Goal: Information Seeking & Learning: Learn about a topic

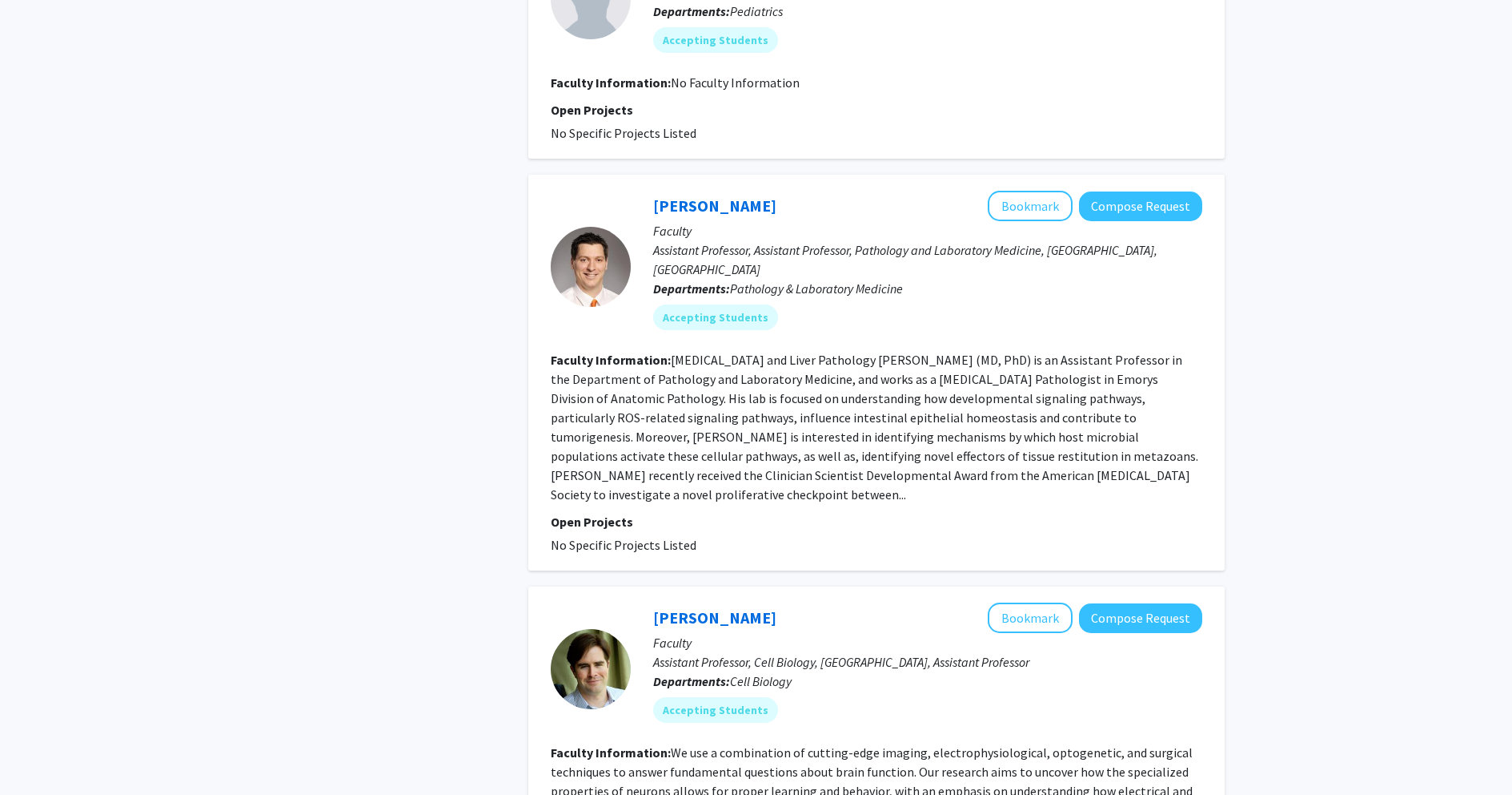
scroll to position [2512, 0]
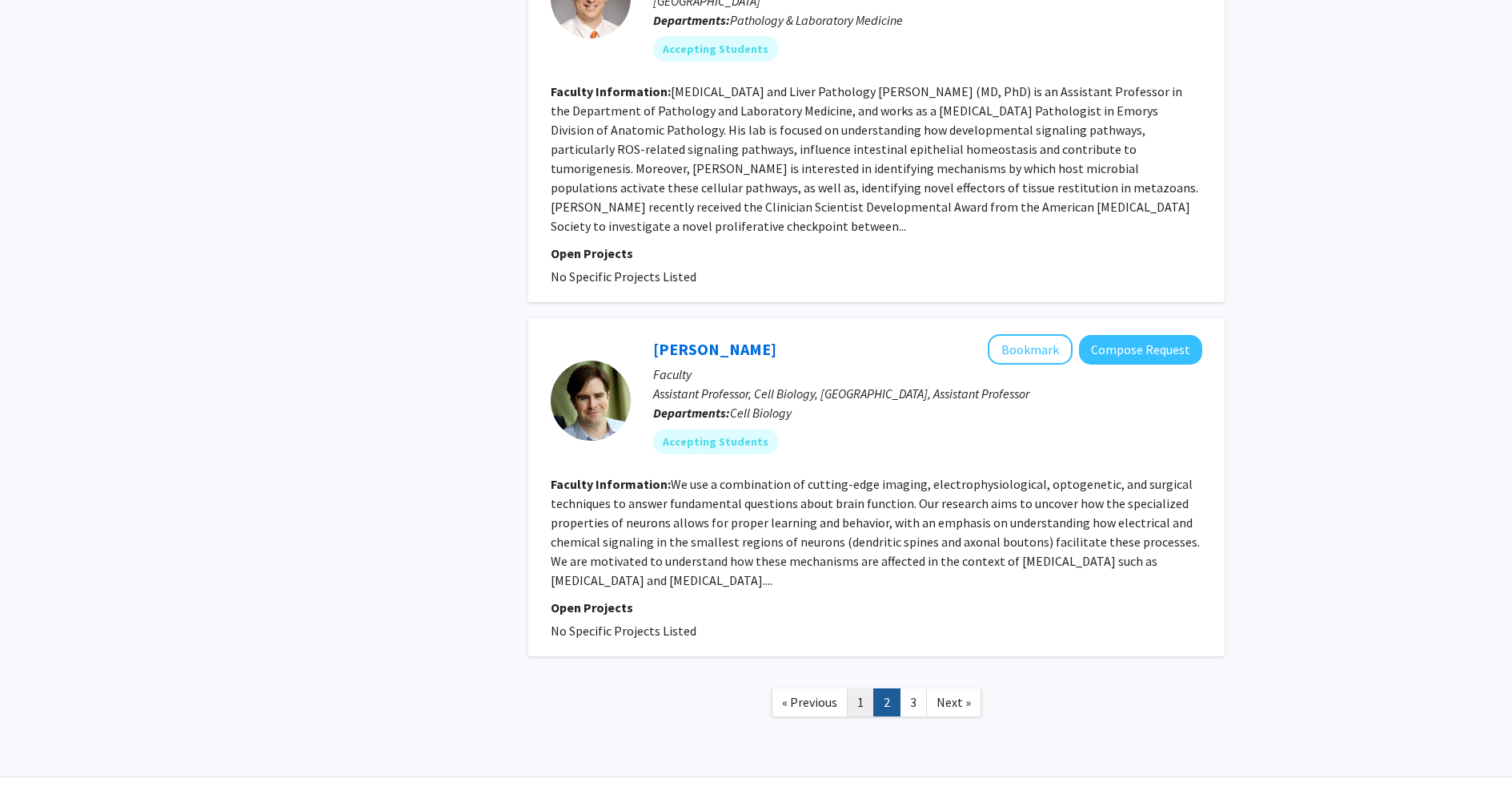
click at [858, 688] on link "1" at bounding box center [861, 702] width 28 height 28
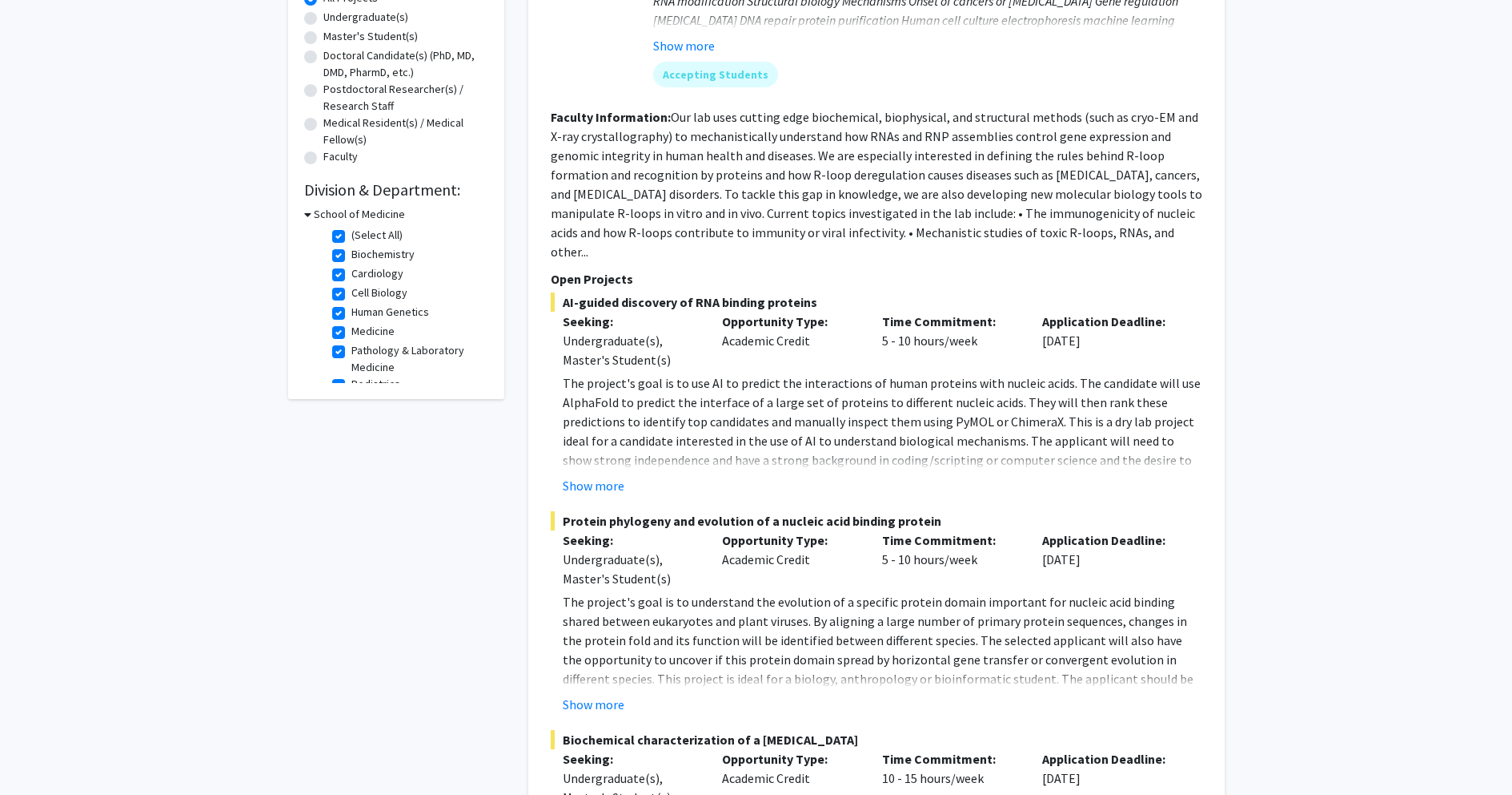
scroll to position [641, 0]
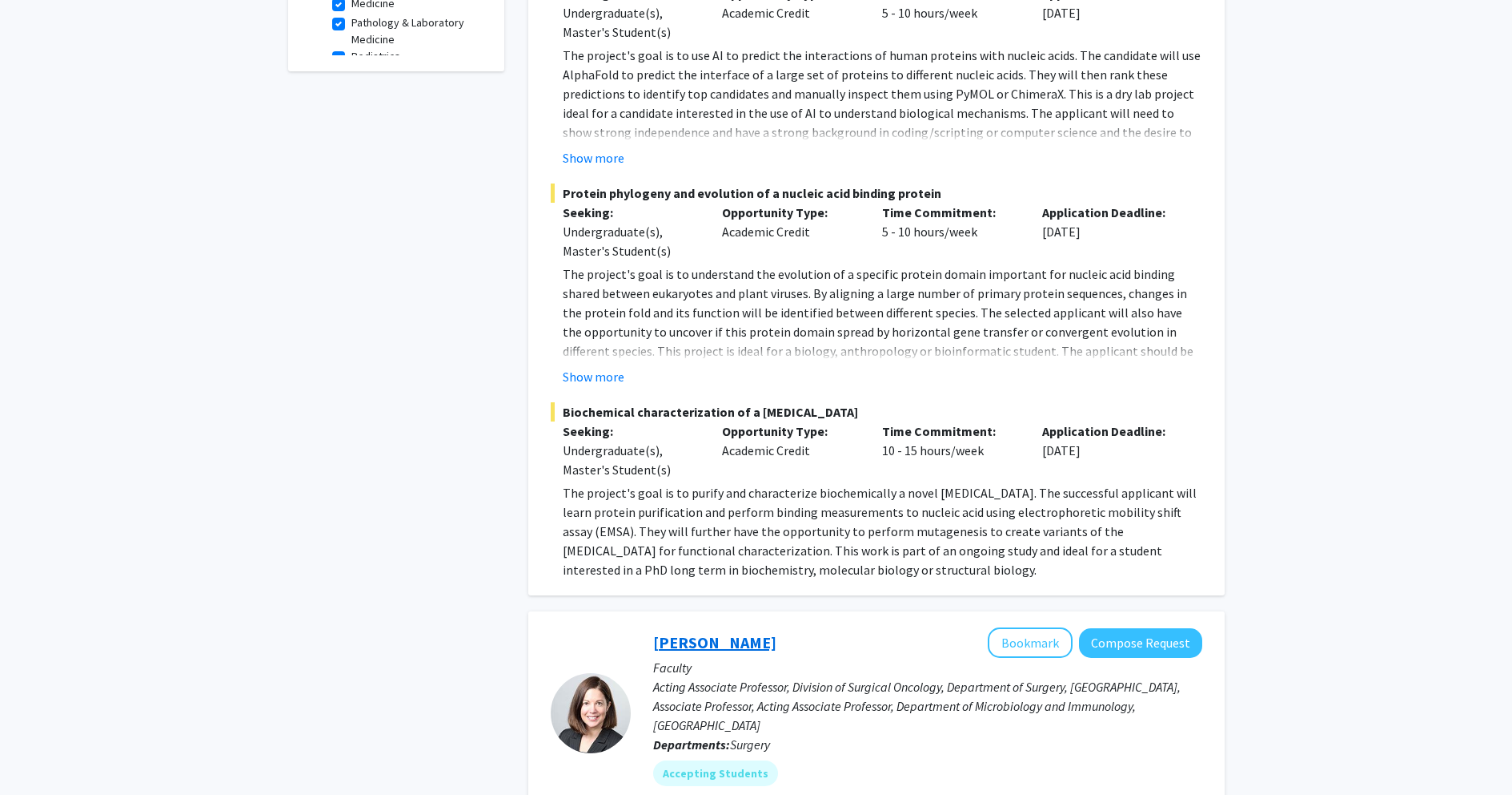
click at [749, 632] on link "[PERSON_NAME]" at bounding box center [714, 642] width 124 height 20
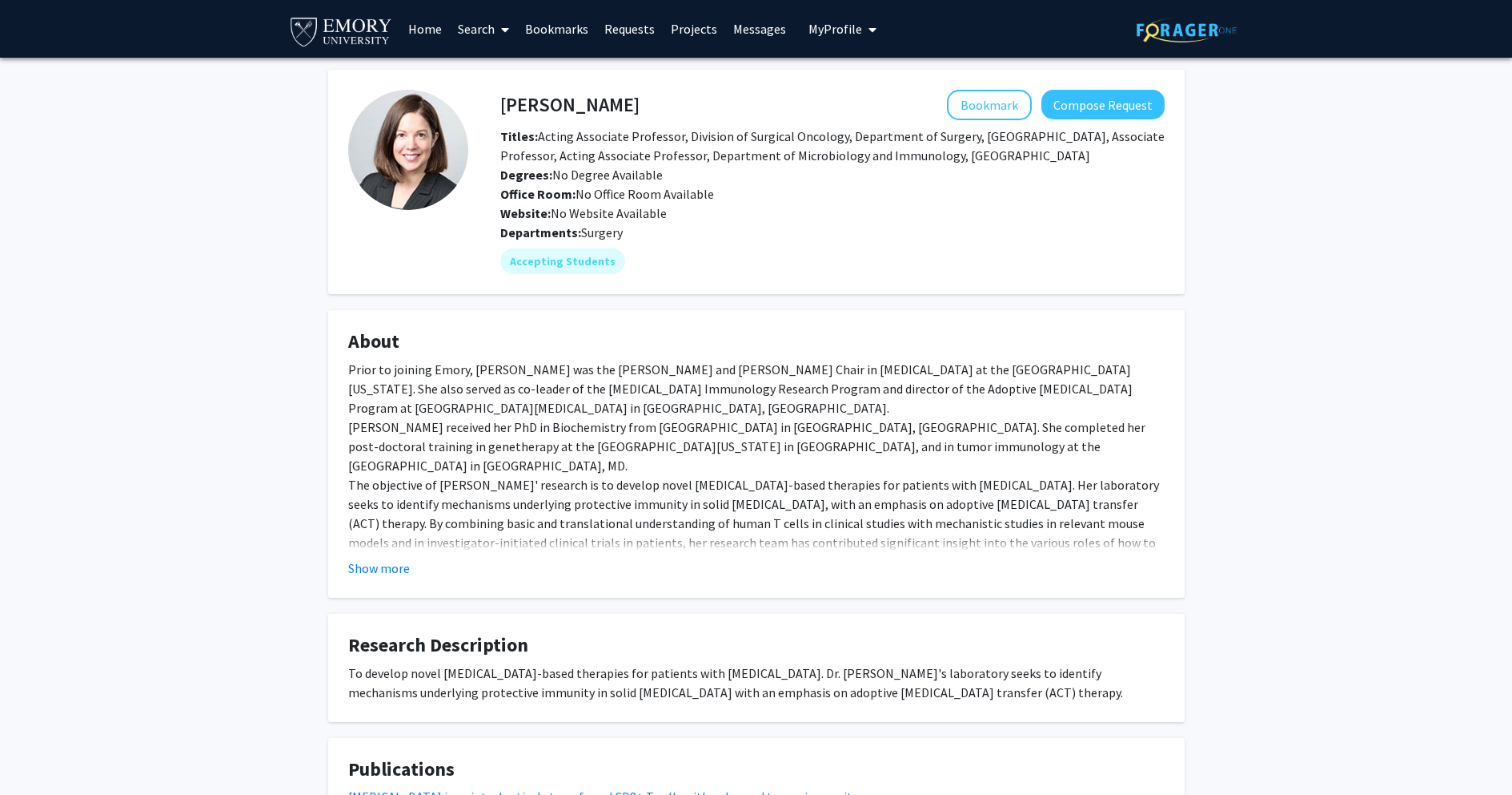
click at [367, 577] on button "Show more" at bounding box center [379, 567] width 61 height 19
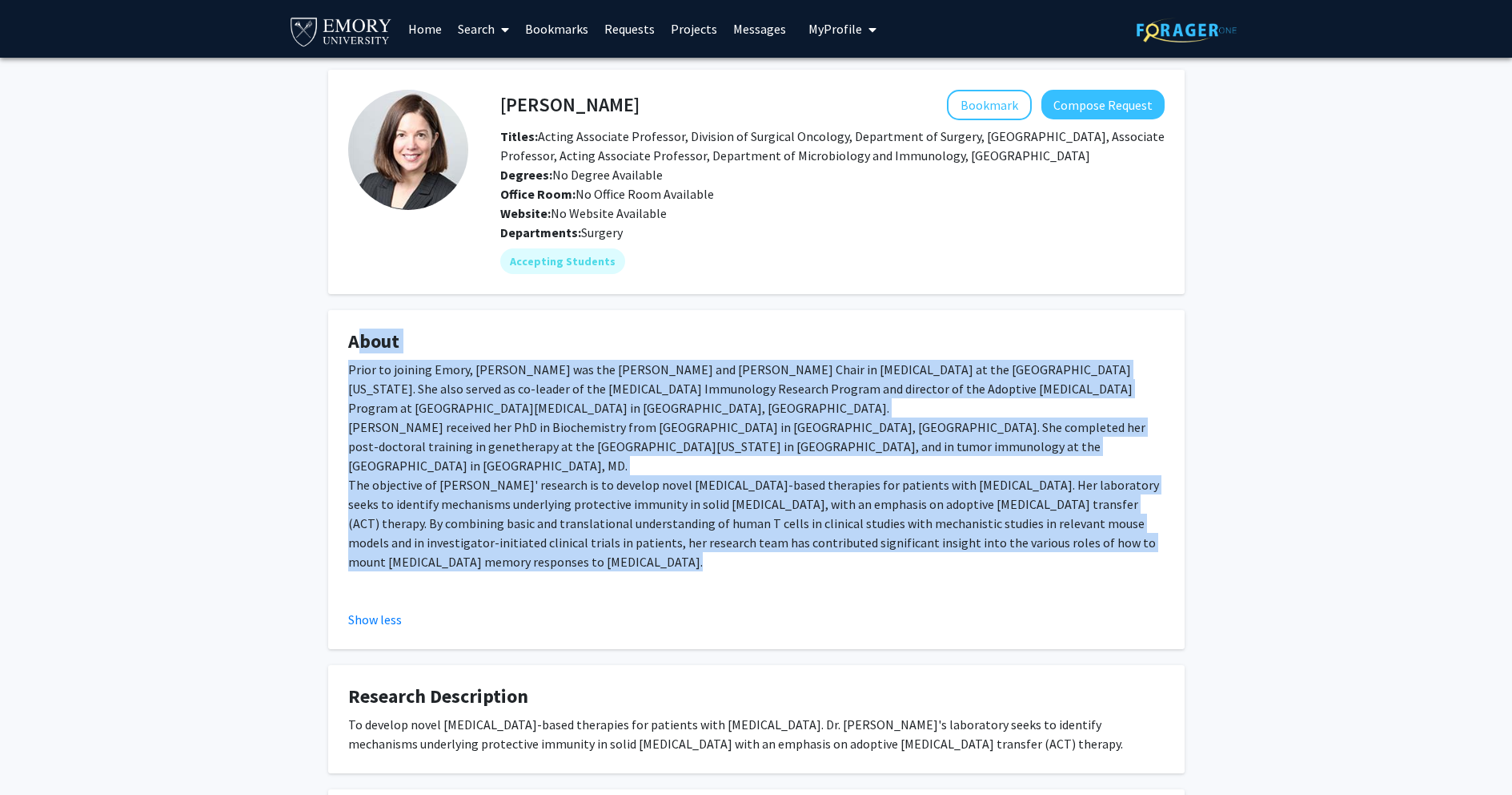
drag, startPoint x: 435, startPoint y: 392, endPoint x: 1139, endPoint y: 563, distance: 724.5
click at [1139, 563] on fg-card "About Prior to joining Emory, [PERSON_NAME] was the [PERSON_NAME] and [PERSON_N…" at bounding box center [757, 479] width 857 height 339
copy fg-card "About Prior to joining Emory, [PERSON_NAME] was the [PERSON_NAME] and [PERSON_N…"
click at [808, 523] on div "Prior to joining Emory, [PERSON_NAME] was the [PERSON_NAME] and [PERSON_NAME] C…" at bounding box center [756, 481] width 816 height 244
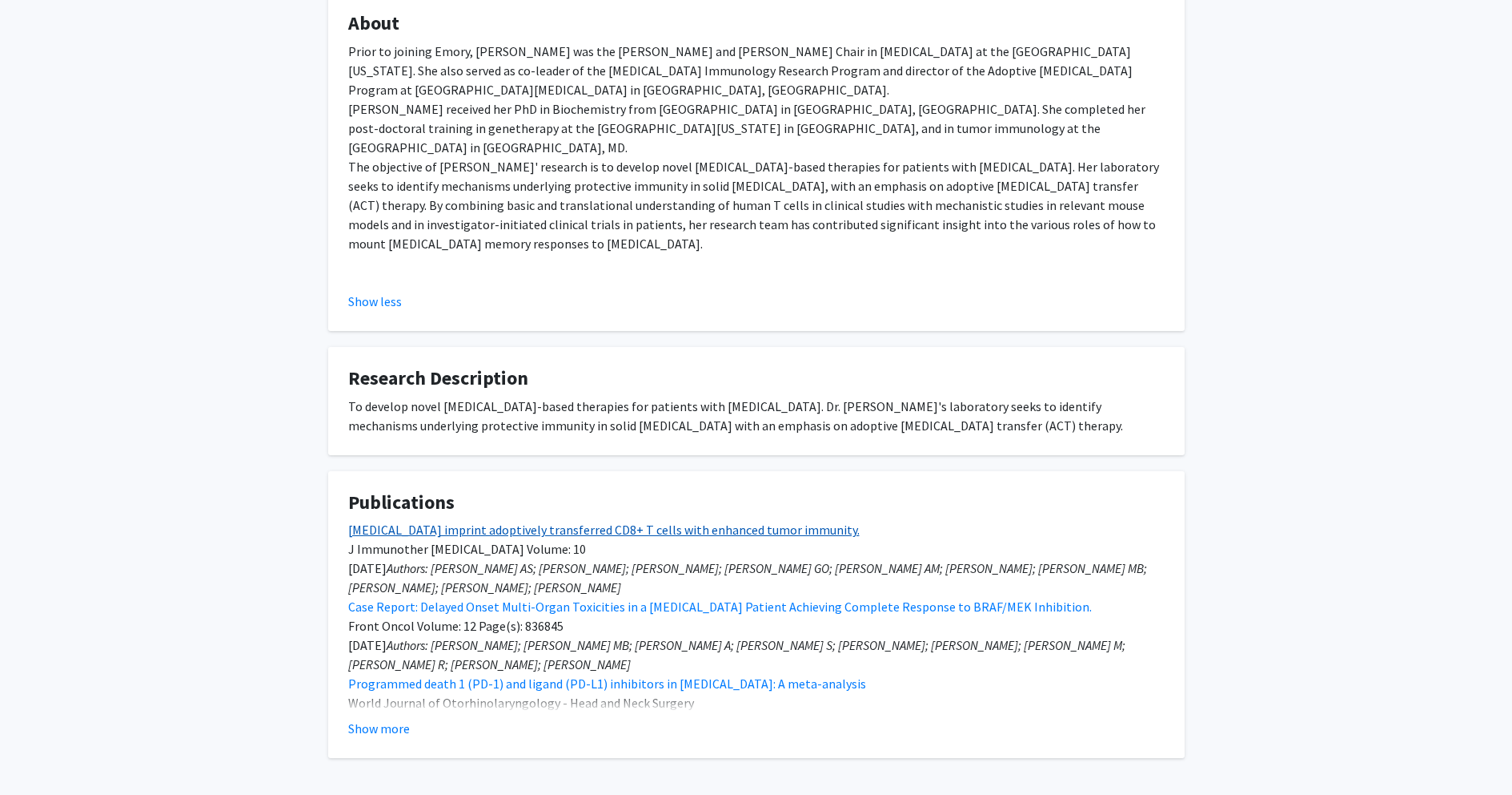
scroll to position [321, 0]
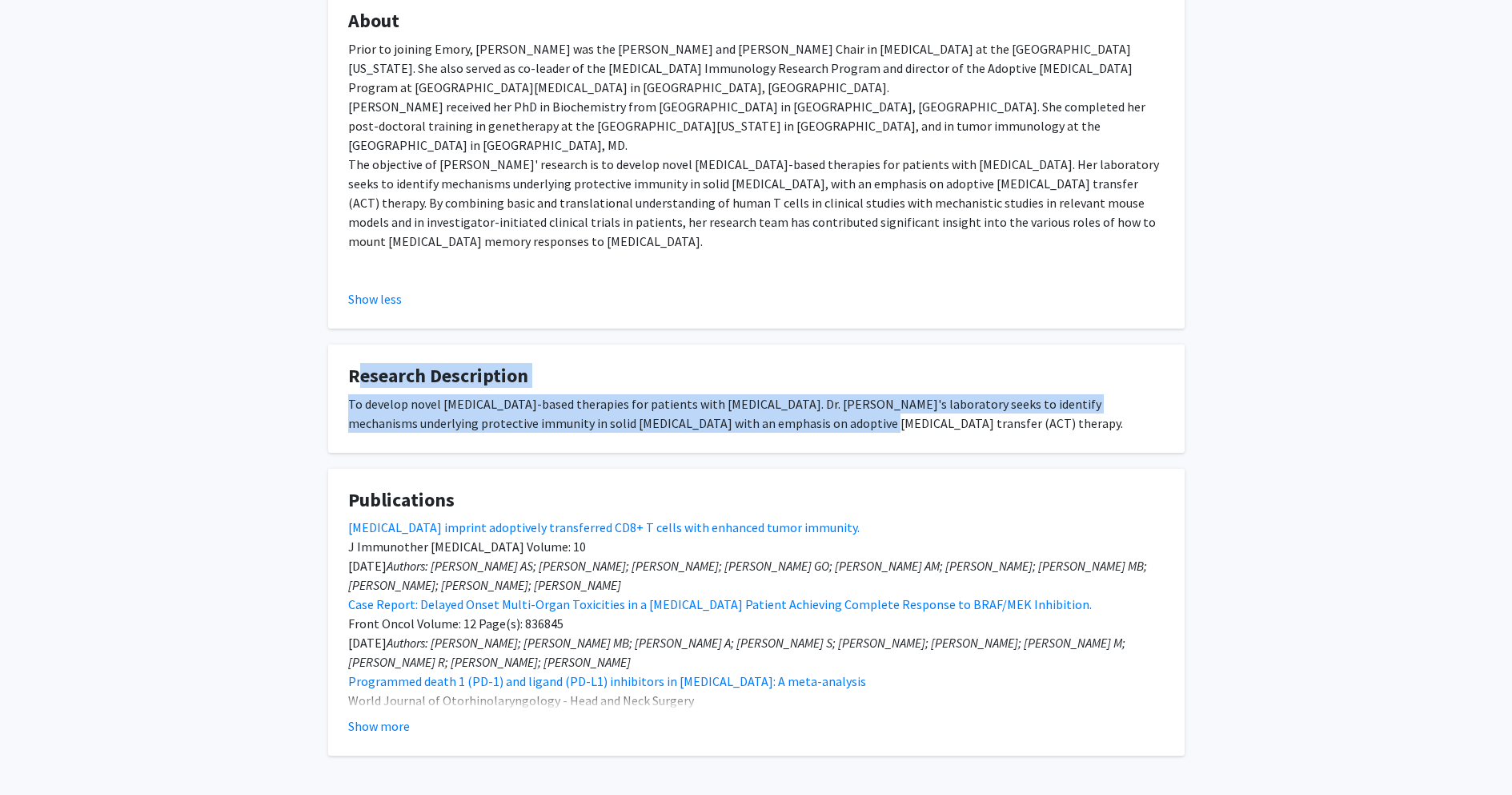
drag, startPoint x: 371, startPoint y: 362, endPoint x: 796, endPoint y: 420, distance: 428.9
click at [796, 417] on fg-card "Research Description To develop novel [MEDICAL_DATA]-based therapies for patien…" at bounding box center [757, 398] width 857 height 108
copy fg-card "Research Description To develop novel [MEDICAL_DATA]-based therapies for patien…"
click at [374, 716] on button "Show more" at bounding box center [379, 725] width 61 height 19
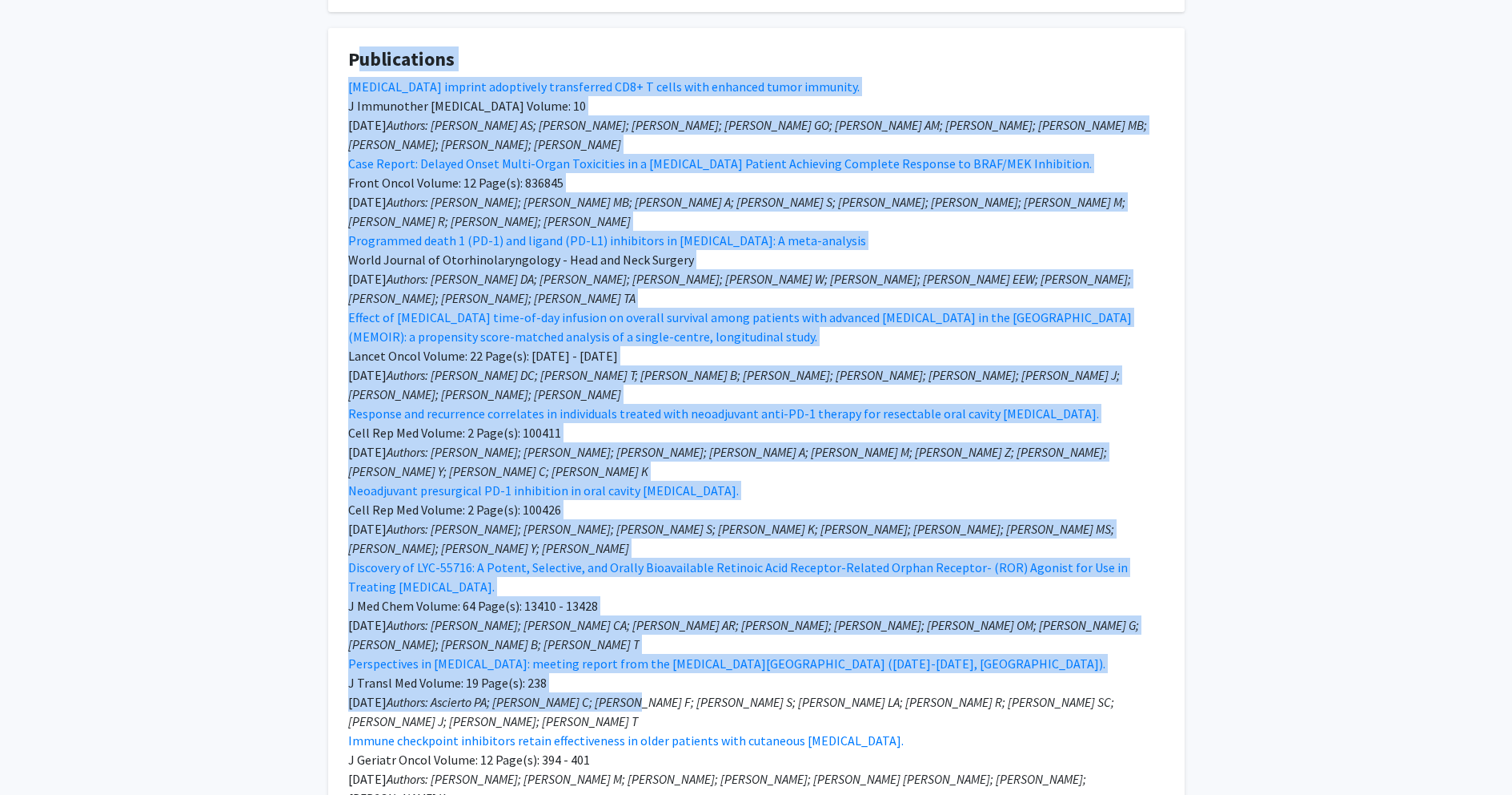
scroll to position [785, 0]
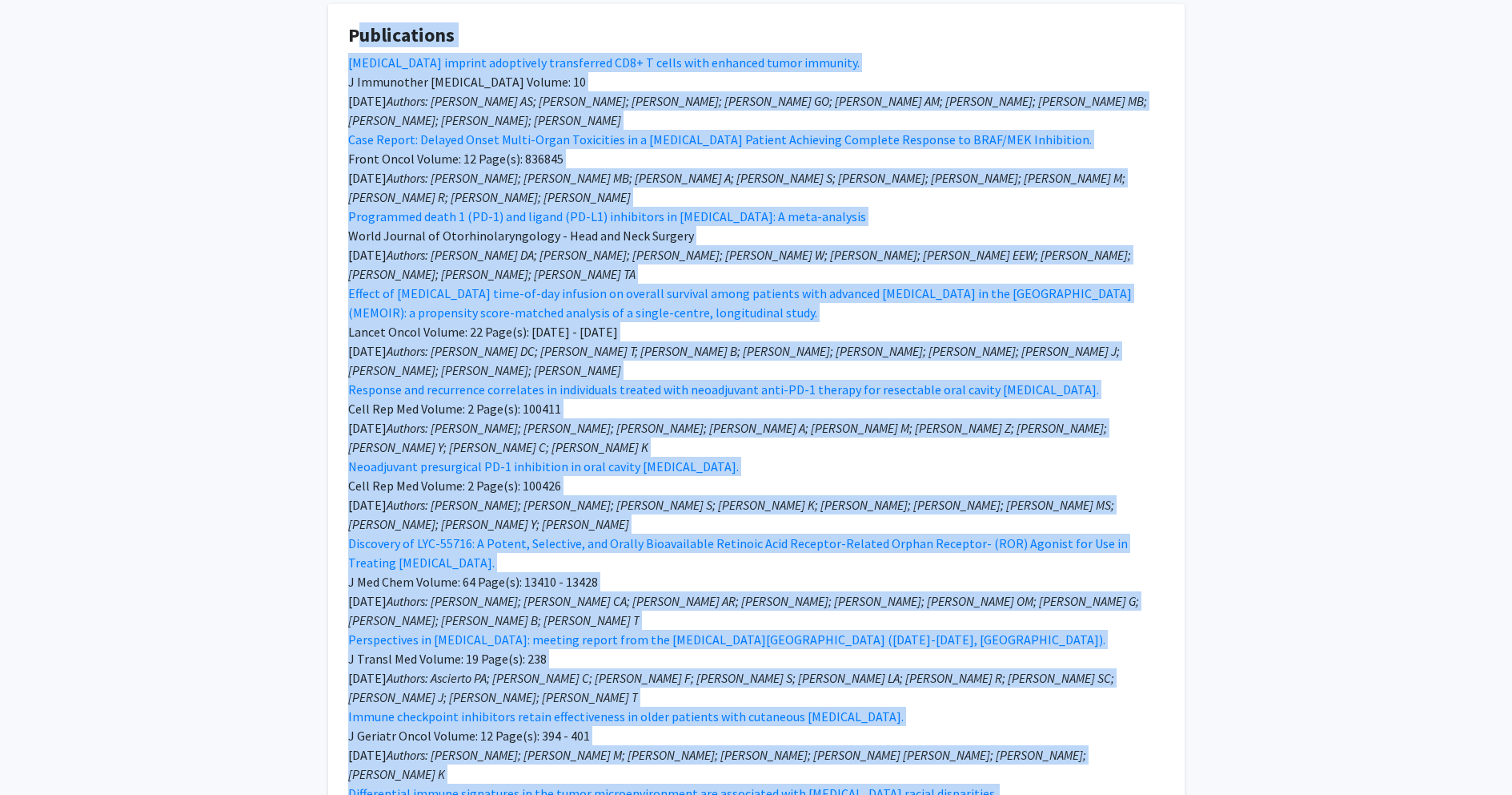
drag, startPoint x: 346, startPoint y: 310, endPoint x: 981, endPoint y: 645, distance: 717.9
click at [981, 645] on fg-card "Publications [MEDICAL_DATA] imprint adoptively transferred CD8+ T cells with en…" at bounding box center [757, 455] width 857 height 903
copy fg-card "Publications [MEDICAL_DATA] imprint adoptively transferred CD8+ T cells with en…"
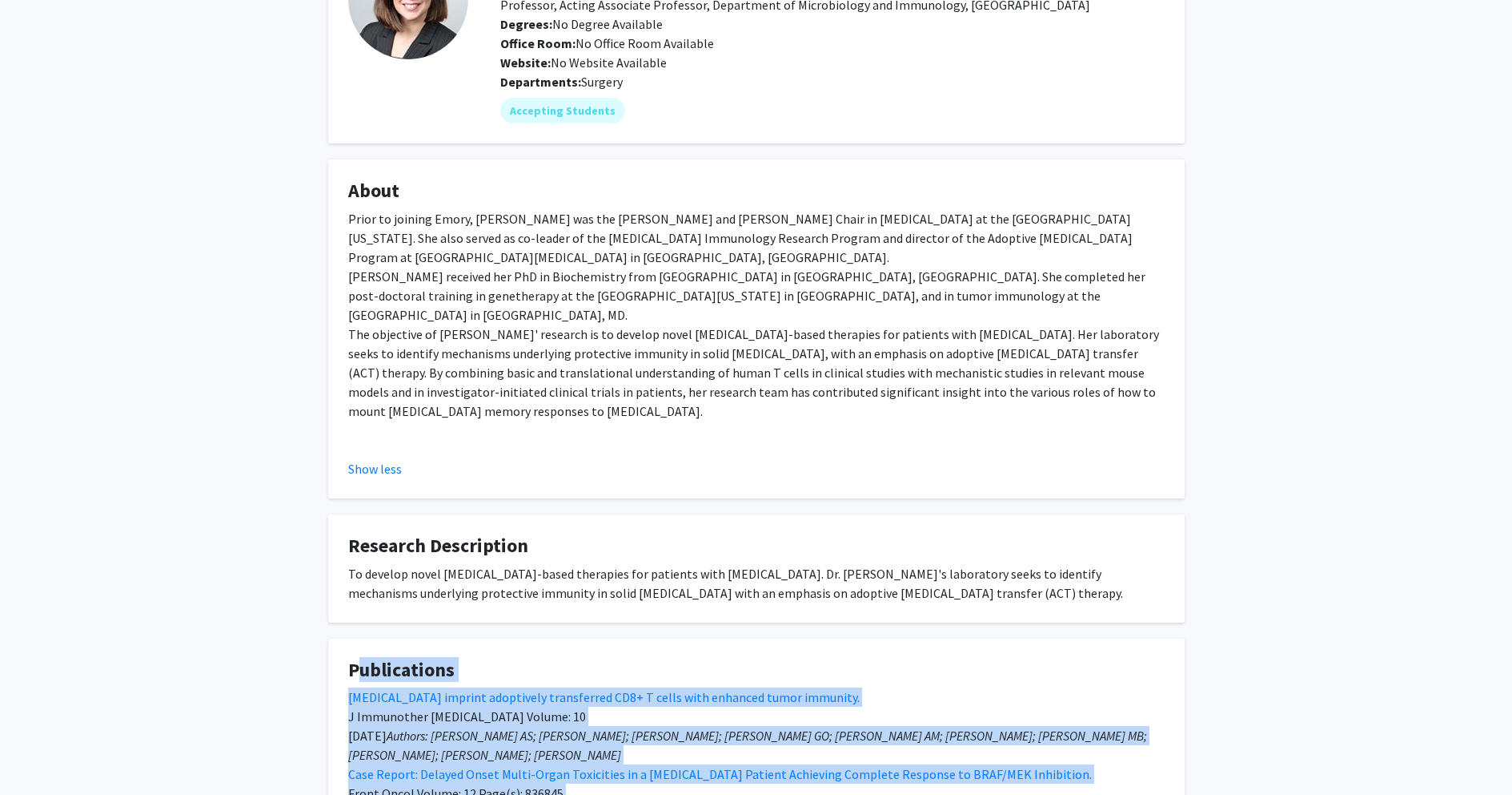
scroll to position [0, 0]
